Goal: Information Seeking & Learning: Learn about a topic

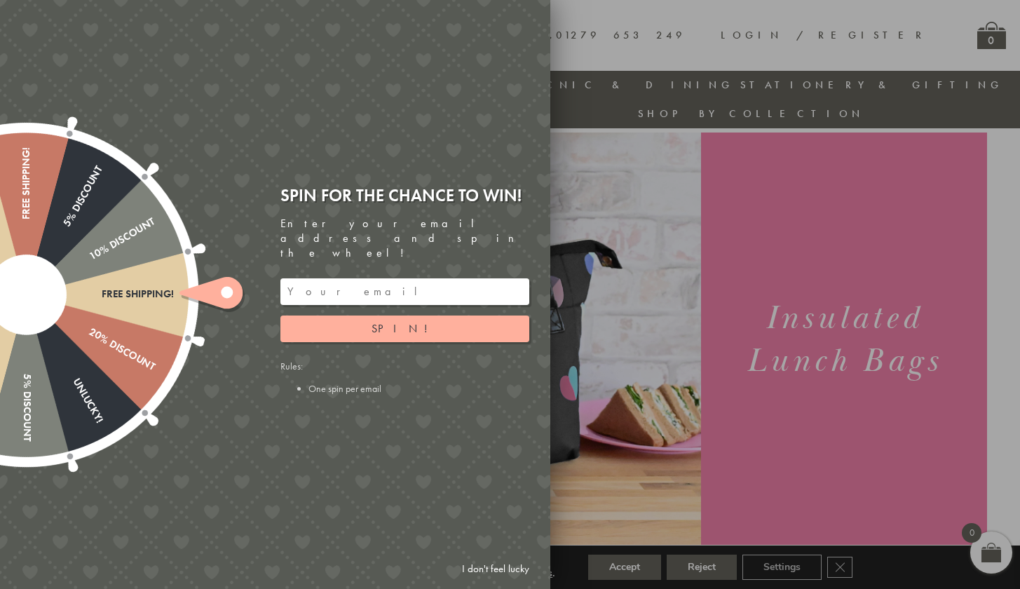
scroll to position [31, 0]
click at [466, 568] on link "I don't feel lucky" at bounding box center [495, 569] width 81 height 26
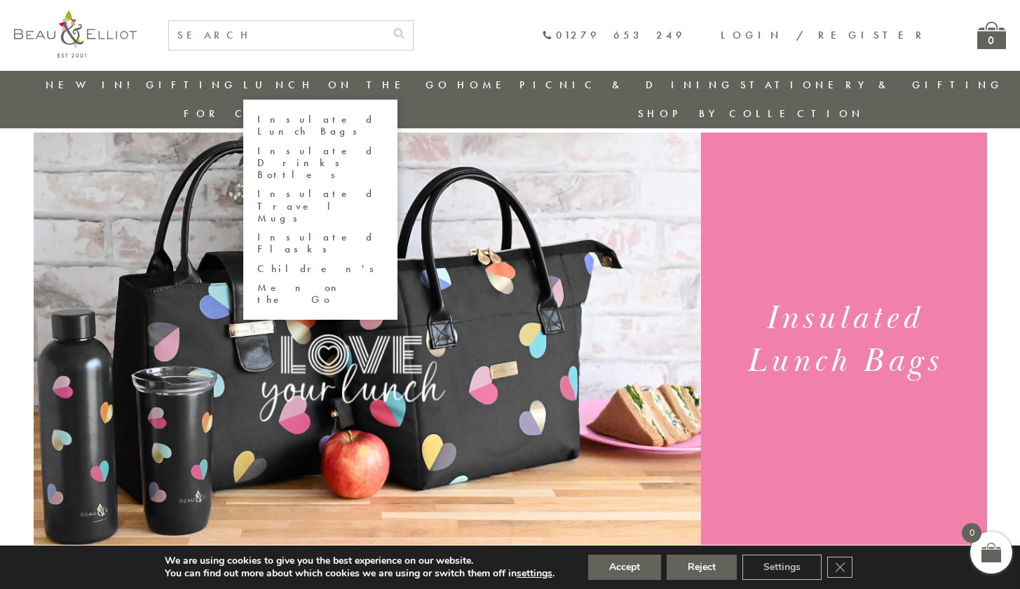
click at [285, 263] on link "Children's" at bounding box center [320, 269] width 126 height 12
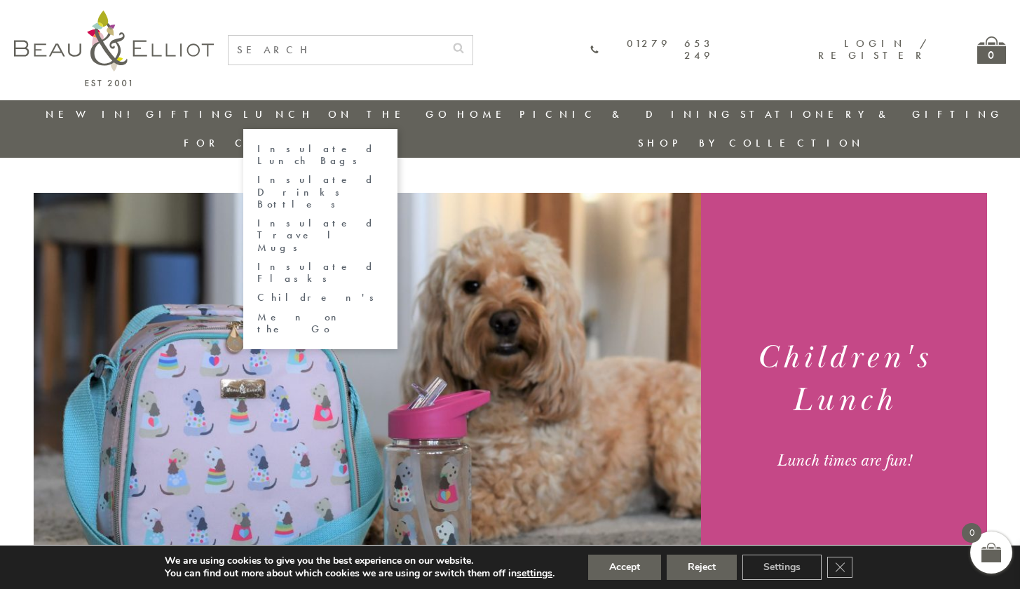
click at [281, 150] on link "Insulated Lunch Bags" at bounding box center [320, 155] width 126 height 25
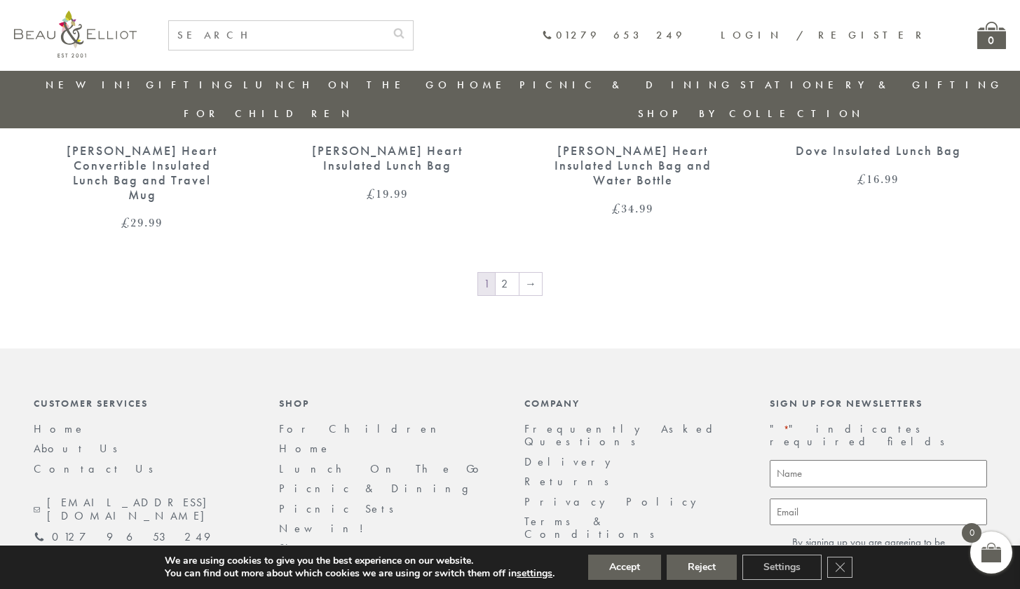
scroll to position [2351, 0]
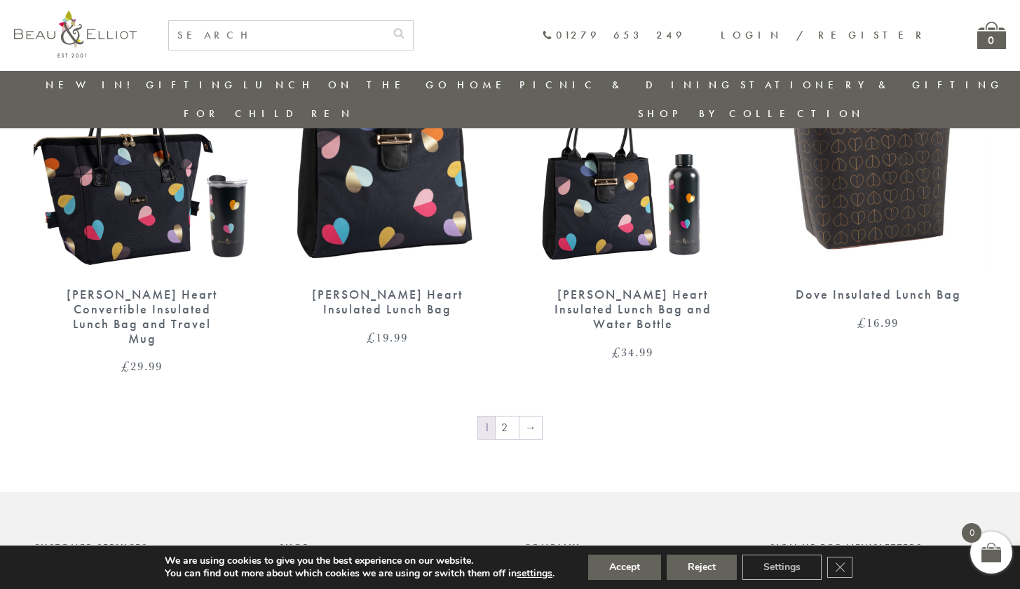
click at [513, 415] on nav "1 2 →" at bounding box center [511, 429] width 954 height 28
click at [510, 417] on link "2" at bounding box center [507, 428] width 23 height 22
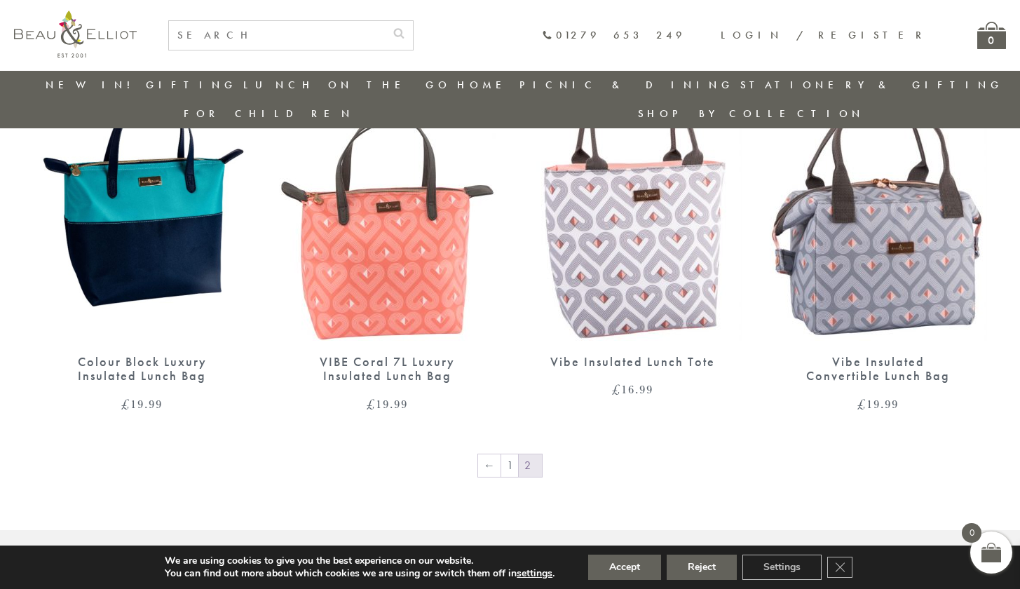
scroll to position [1027, 0]
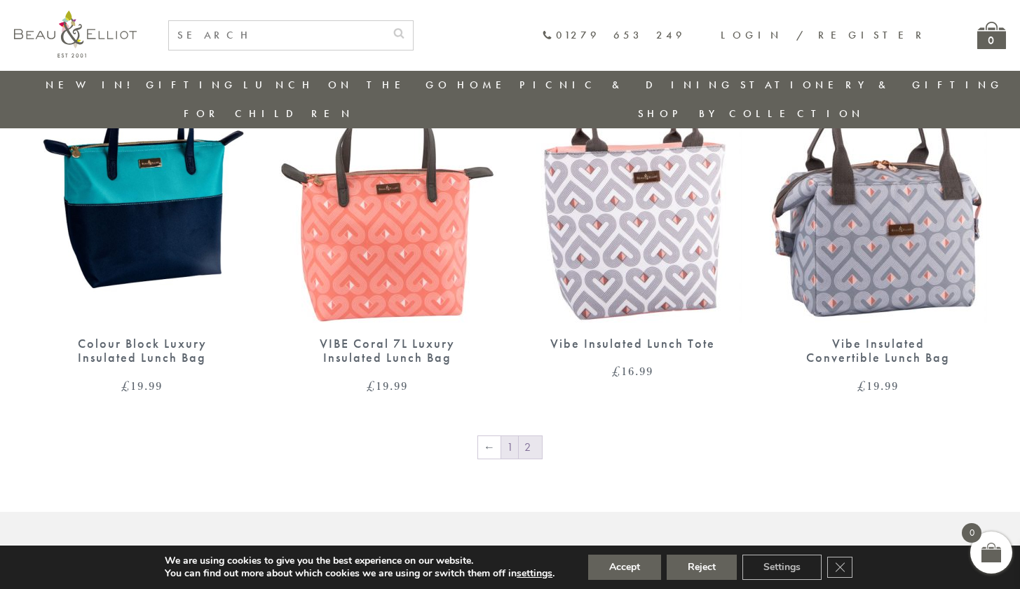
click at [516, 436] on link "1" at bounding box center [509, 447] width 17 height 22
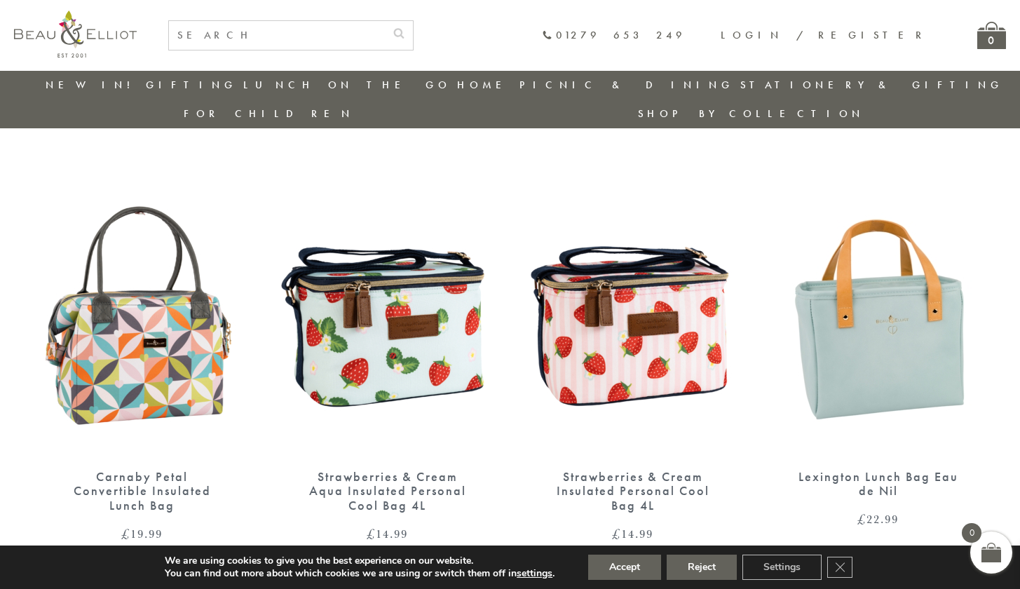
scroll to position [919, 0]
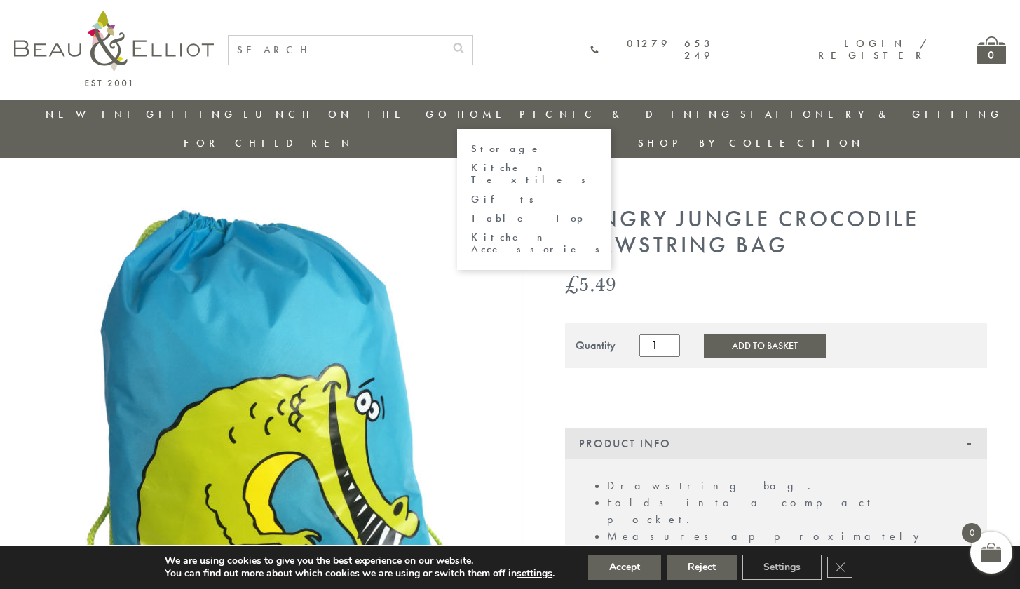
click at [471, 148] on link "Storage" at bounding box center [534, 149] width 126 height 12
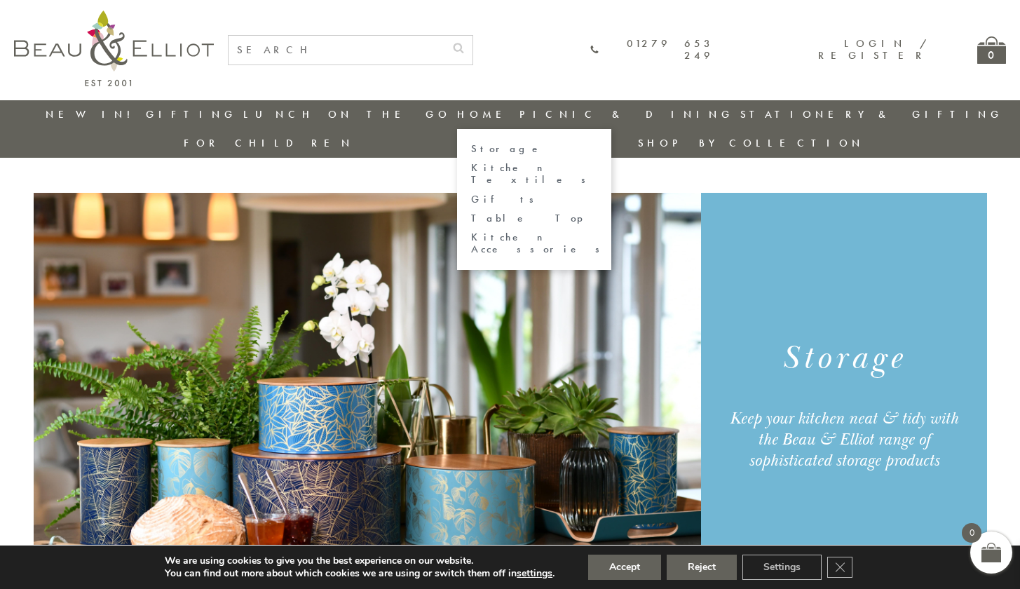
click at [471, 170] on link "Kitchen Textiles" at bounding box center [534, 174] width 126 height 25
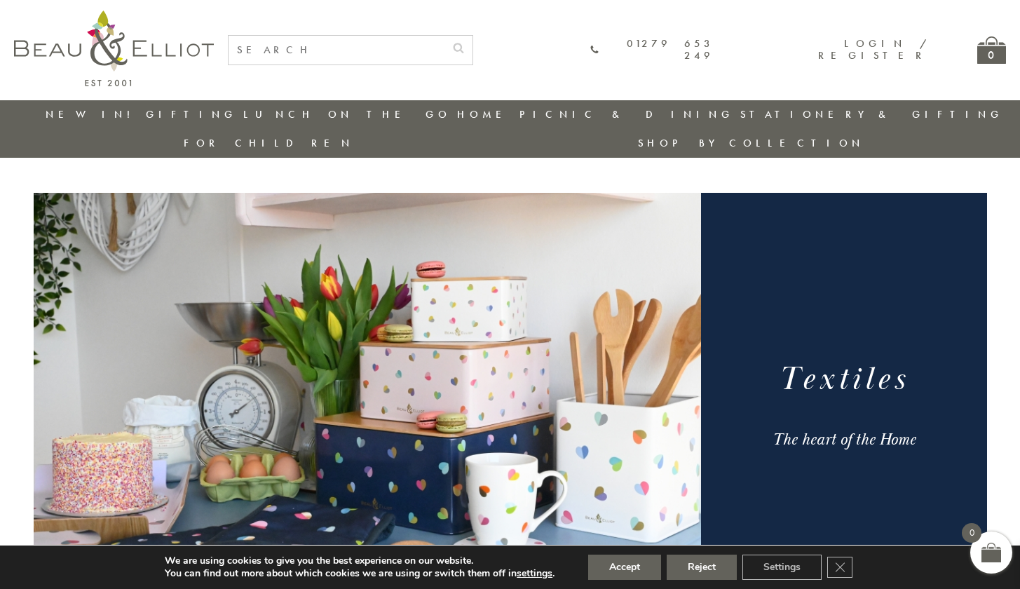
click at [741, 123] on li "Stationery & Gifting" at bounding box center [872, 114] width 263 height 29
click at [741, 115] on link "Stationery & Gifting" at bounding box center [872, 114] width 263 height 14
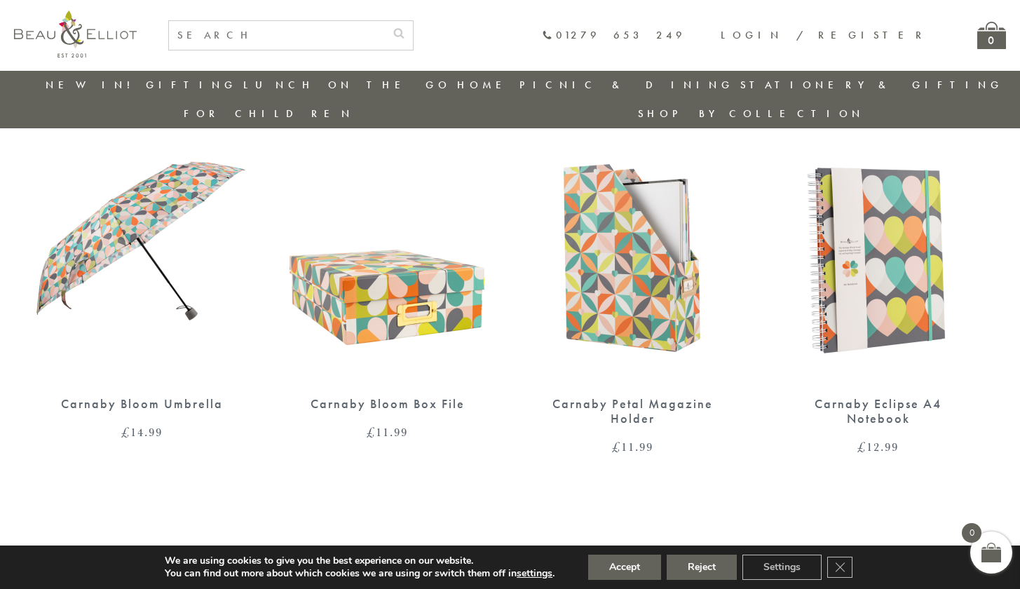
scroll to position [543, 0]
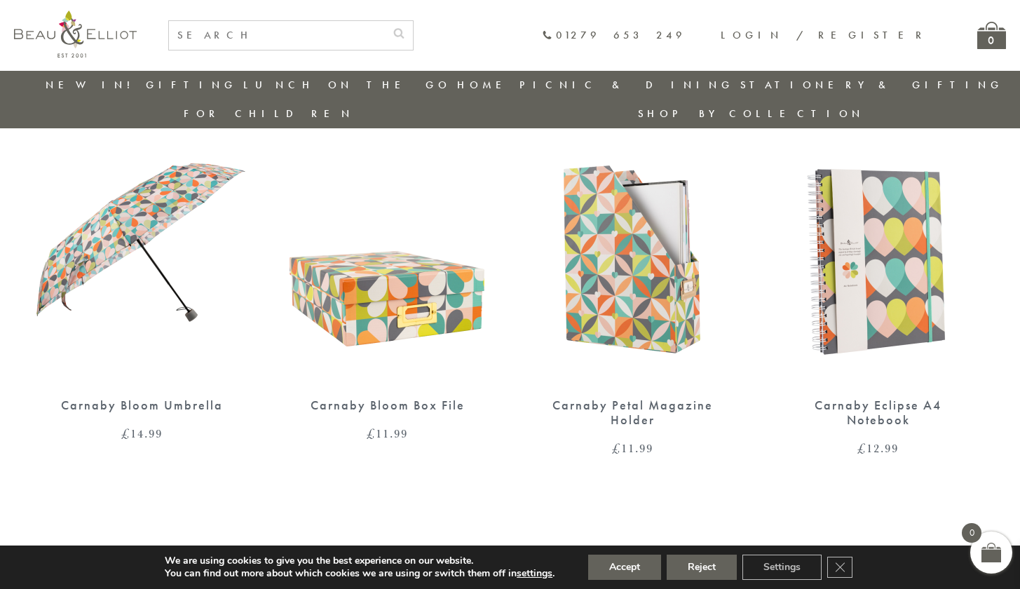
click at [410, 276] on img at bounding box center [387, 244] width 217 height 281
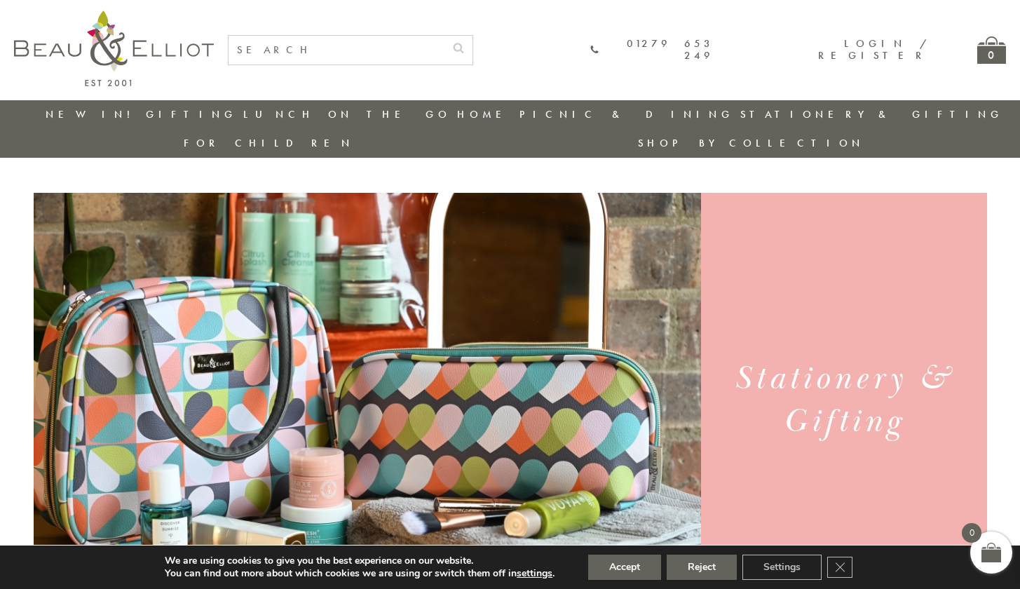
scroll to position [0, 0]
click at [445, 50] on input "text" at bounding box center [337, 50] width 216 height 29
type input "draw string bag"
click at [473, 46] on button "submit" at bounding box center [459, 47] width 28 height 22
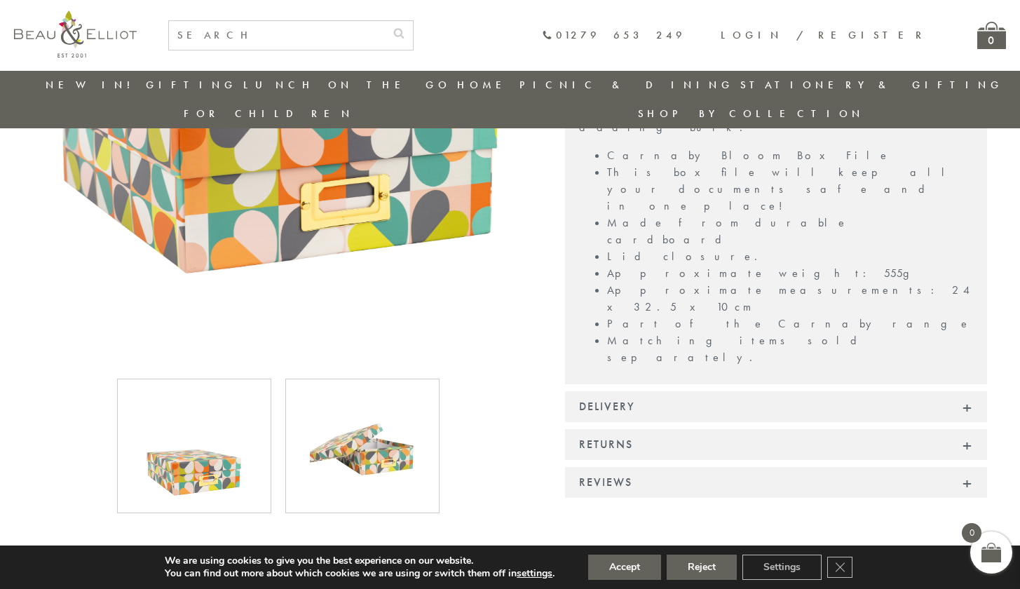
scroll to position [530, 0]
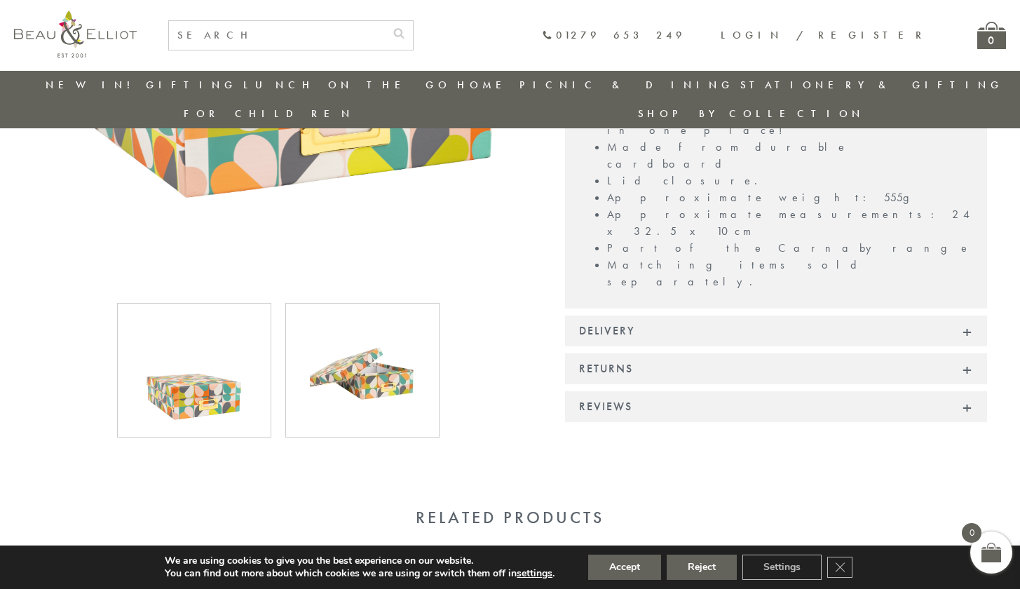
click at [388, 394] on div at bounding box center [362, 370] width 154 height 135
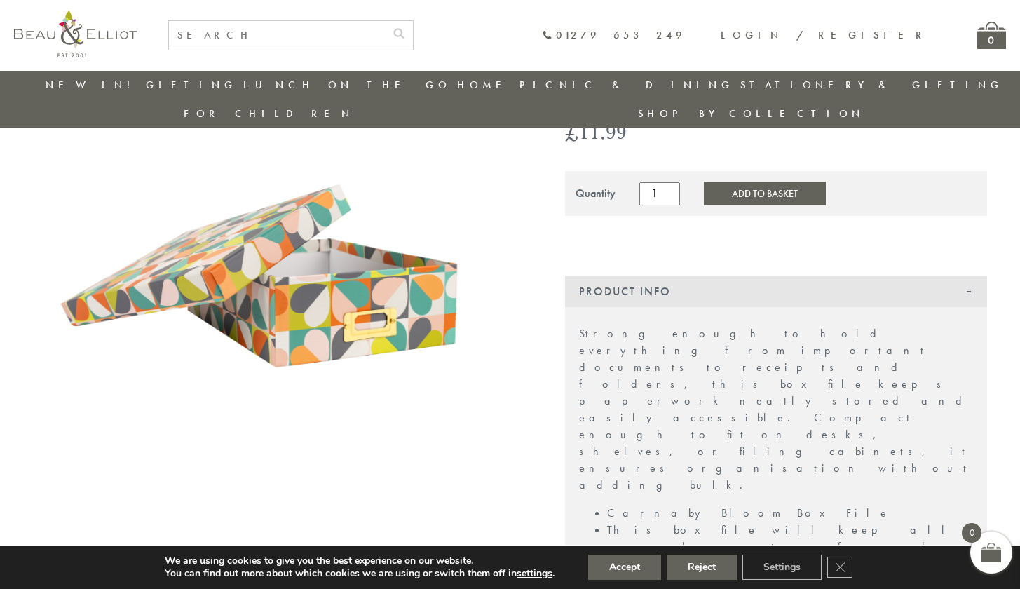
scroll to position [97, 0]
